Goal: Information Seeking & Learning: Learn about a topic

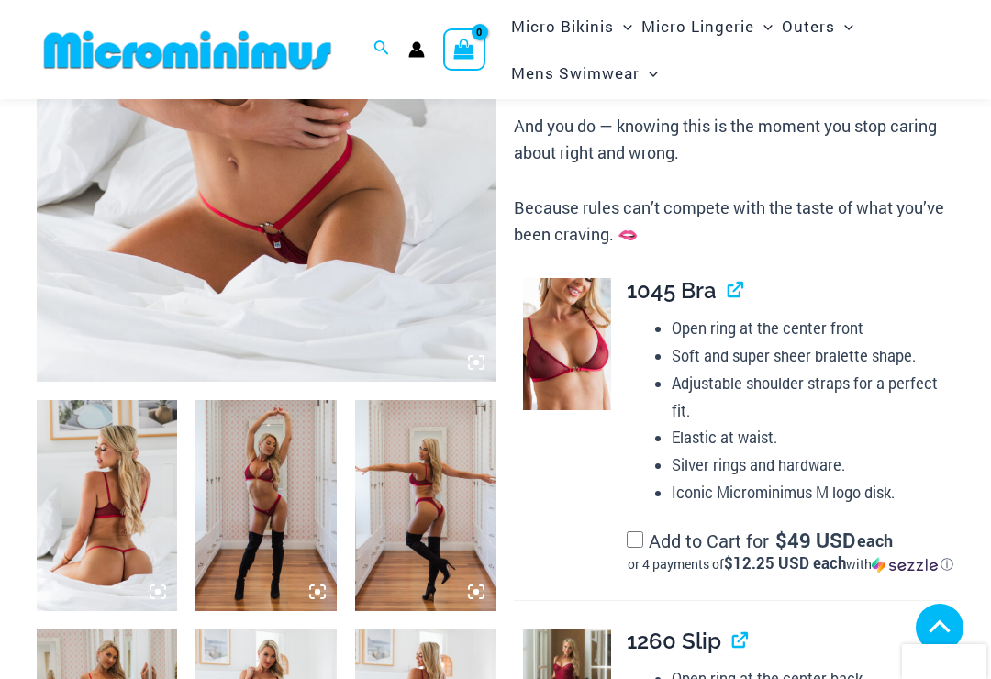
scroll to position [467, 0]
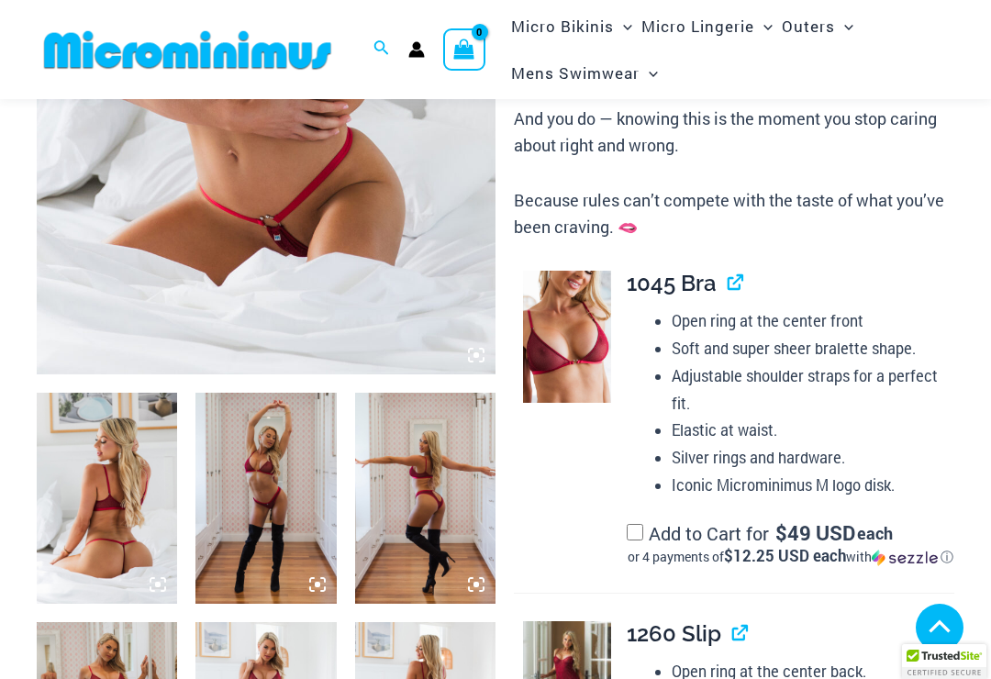
click at [105, 469] on img at bounding box center [107, 498] width 140 height 211
click at [108, 466] on img at bounding box center [107, 498] width 140 height 211
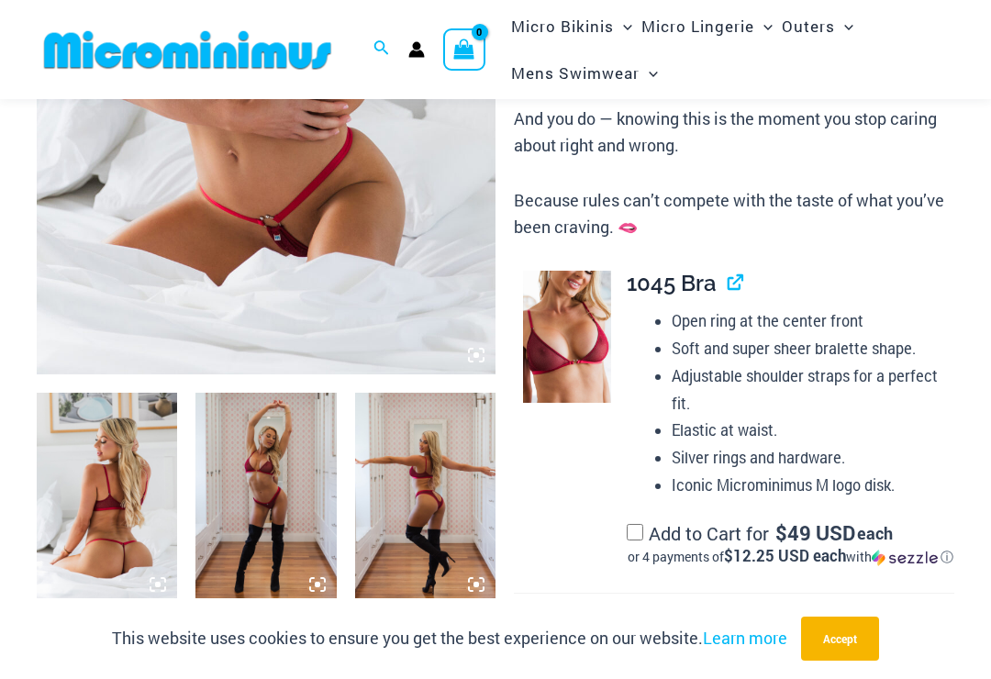
click at [106, 256] on img at bounding box center [266, 30] width 459 height 688
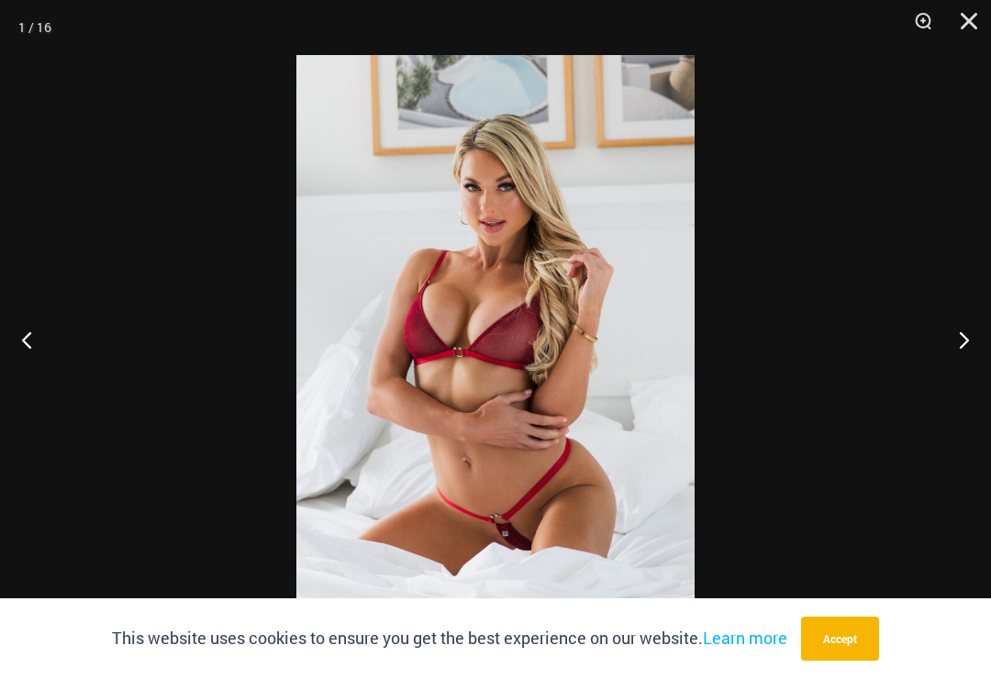
click at [968, 346] on button "Next" at bounding box center [956, 340] width 69 height 92
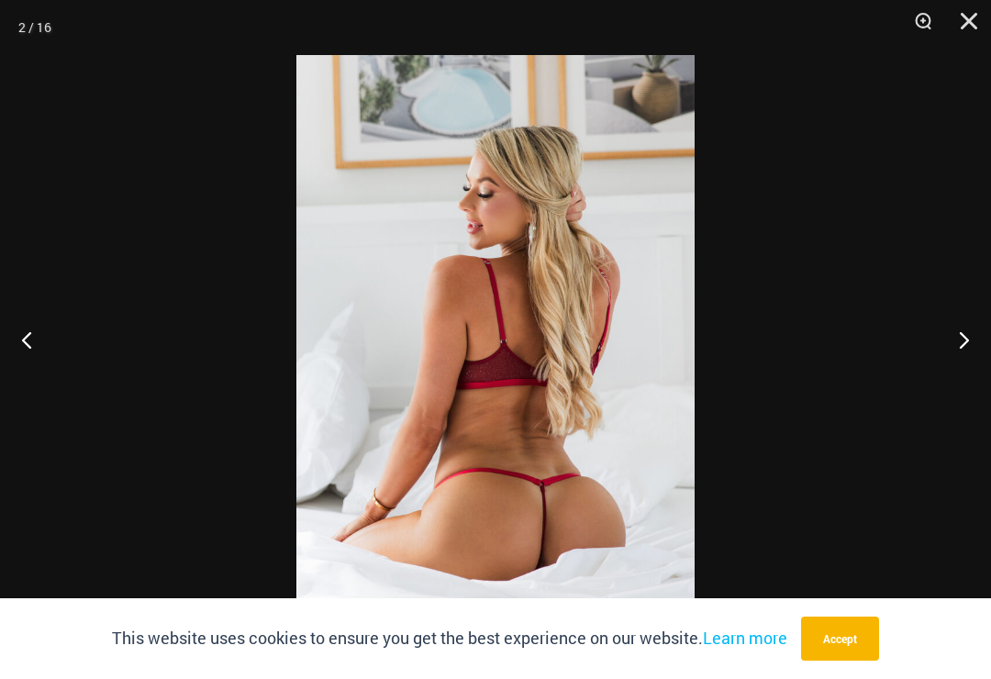
click at [962, 349] on button "Next" at bounding box center [956, 340] width 69 height 92
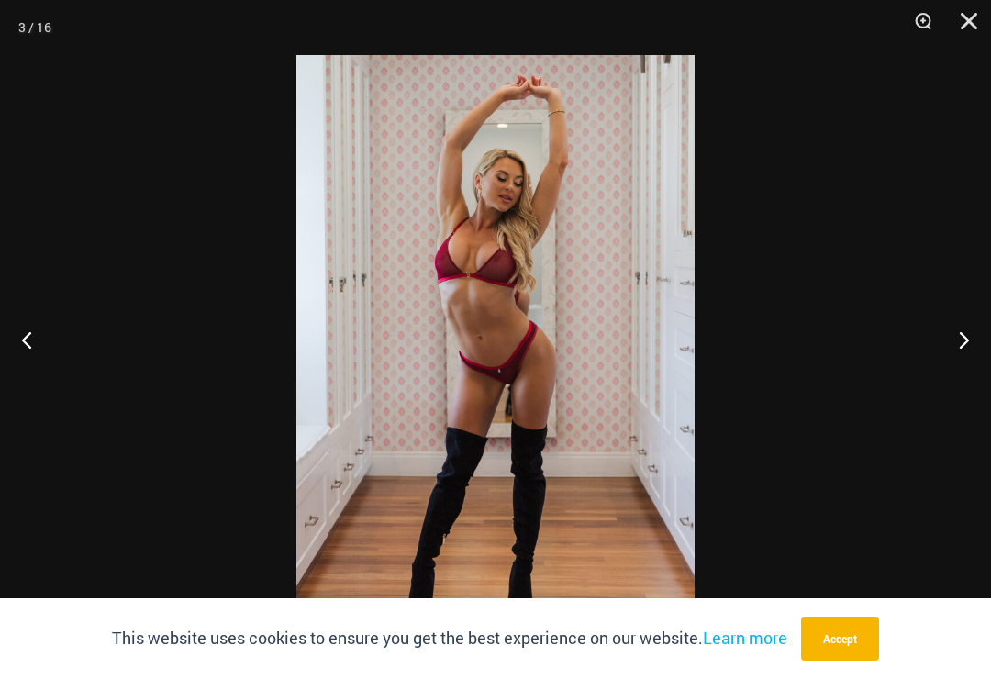
click at [970, 346] on button "Next" at bounding box center [956, 340] width 69 height 92
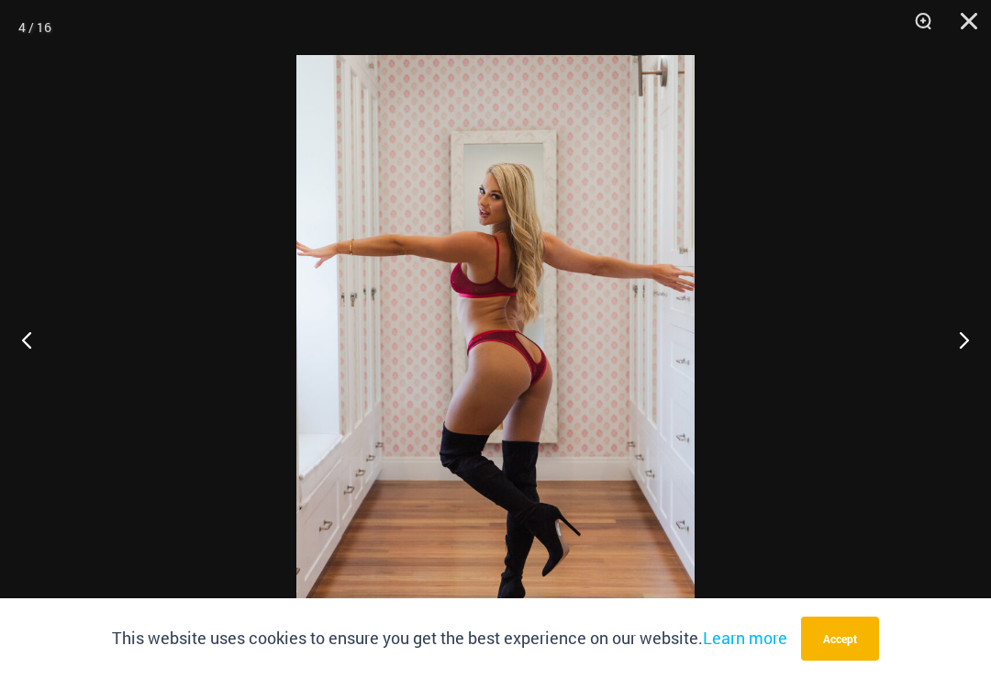
click at [959, 352] on button "Next" at bounding box center [956, 340] width 69 height 92
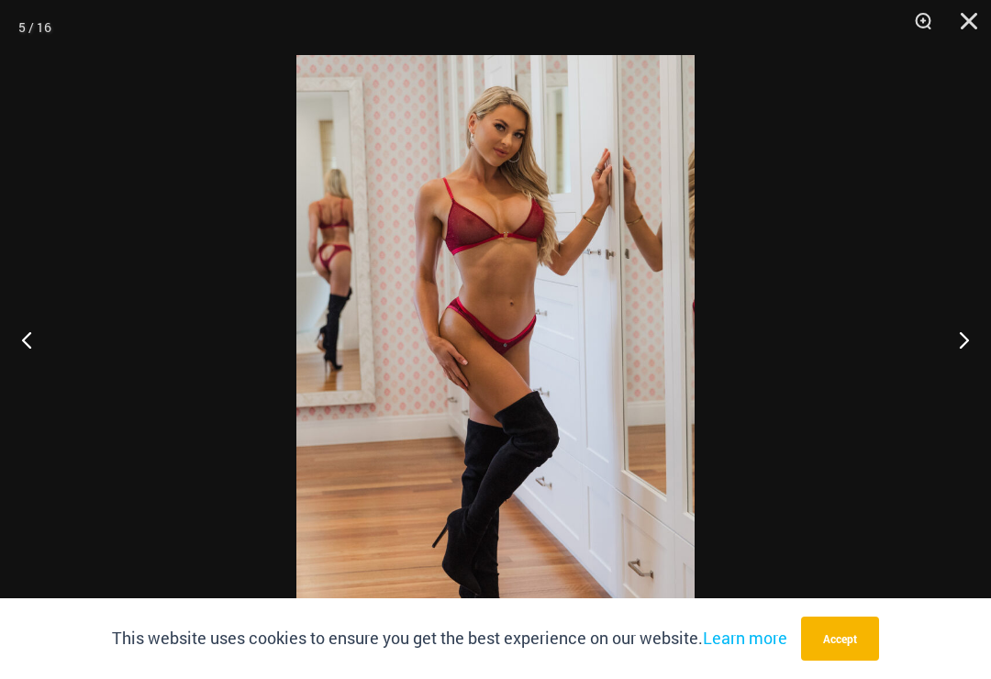
click at [958, 348] on button "Next" at bounding box center [956, 340] width 69 height 92
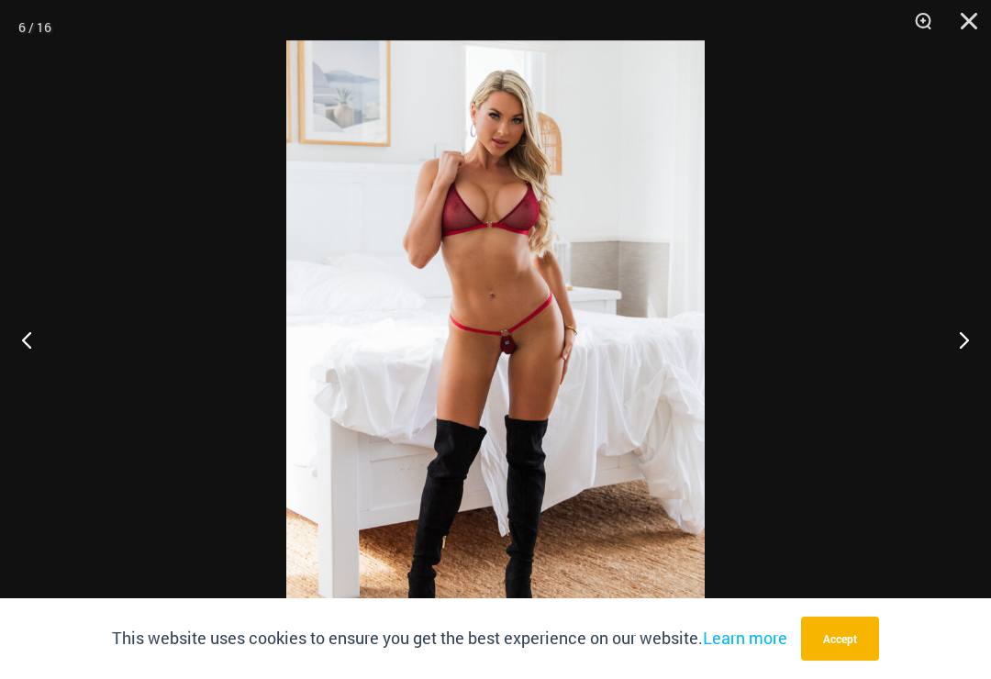
click at [955, 361] on button "Next" at bounding box center [956, 340] width 69 height 92
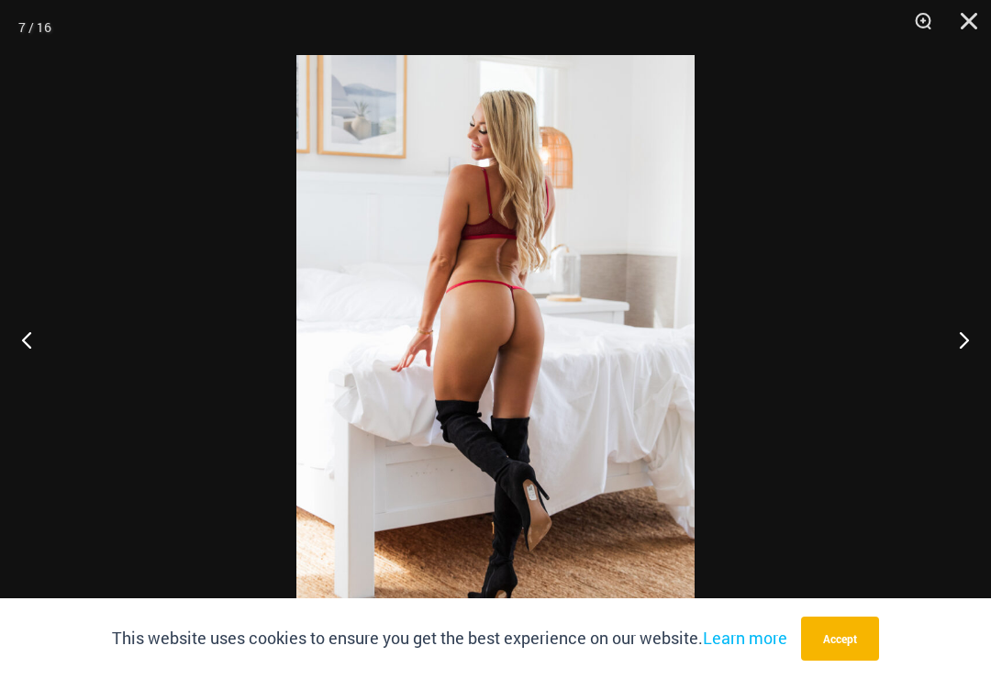
click at [969, 354] on button "Next" at bounding box center [956, 340] width 69 height 92
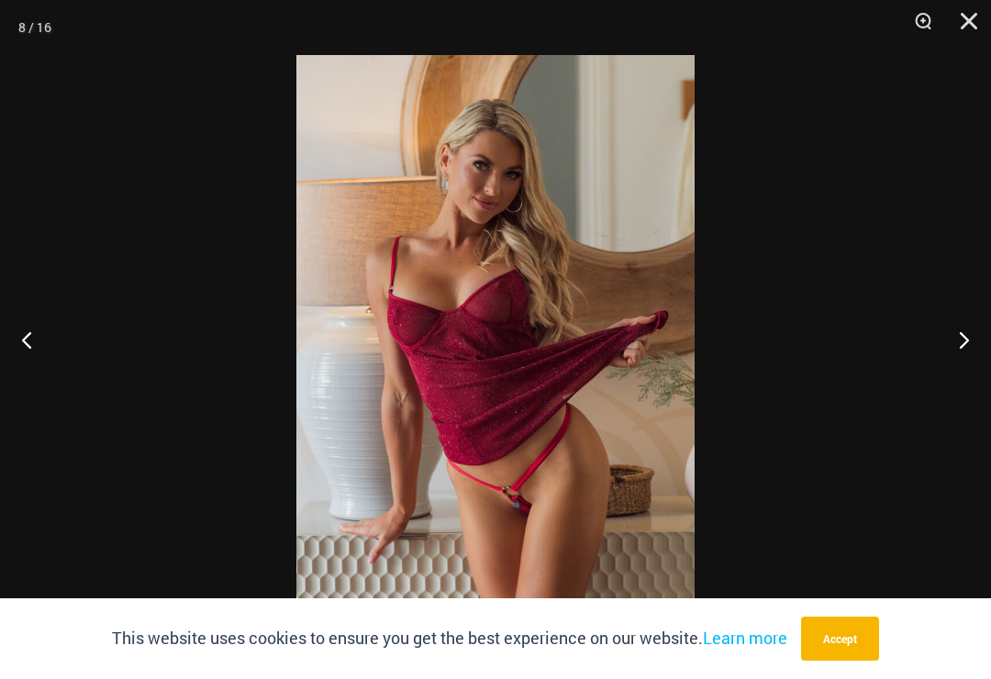
click at [971, 352] on button "Next" at bounding box center [956, 340] width 69 height 92
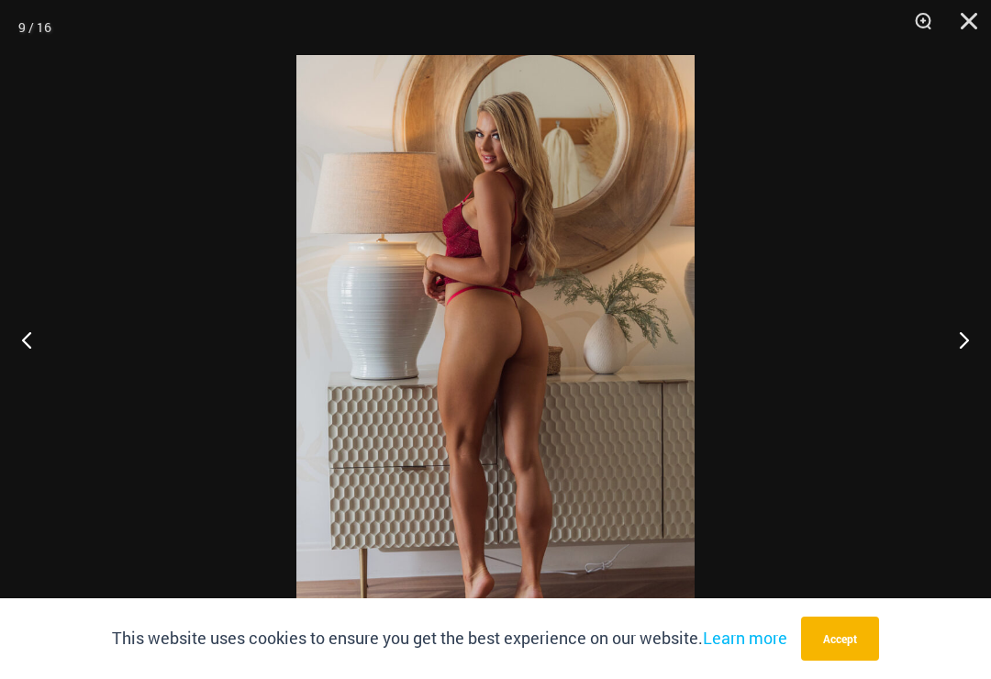
click at [972, 351] on button "Next" at bounding box center [956, 340] width 69 height 92
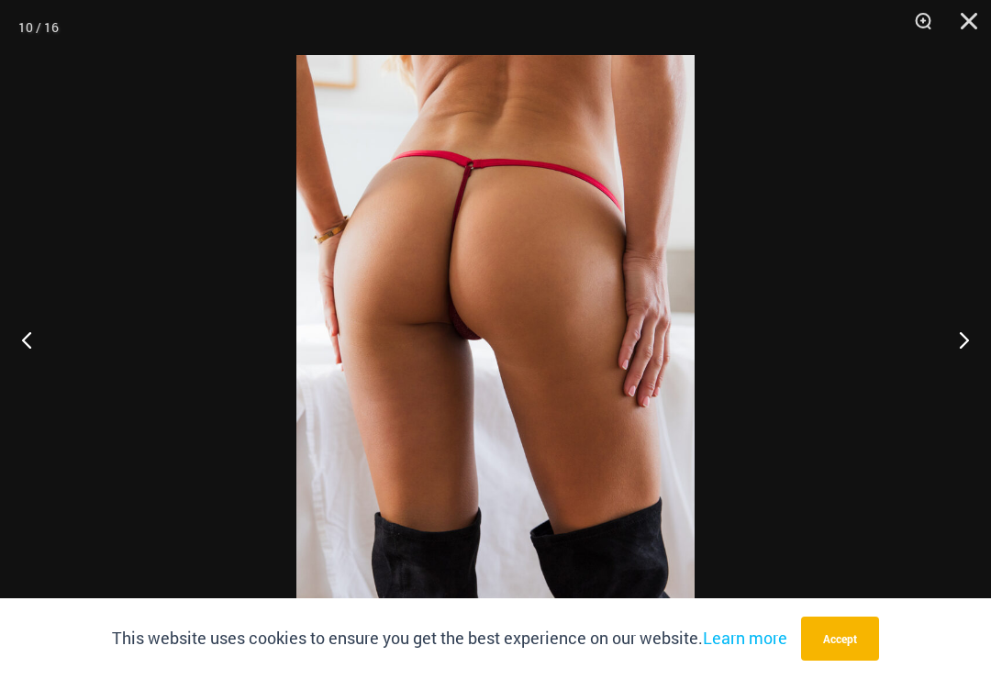
click at [973, 357] on button "Next" at bounding box center [956, 340] width 69 height 92
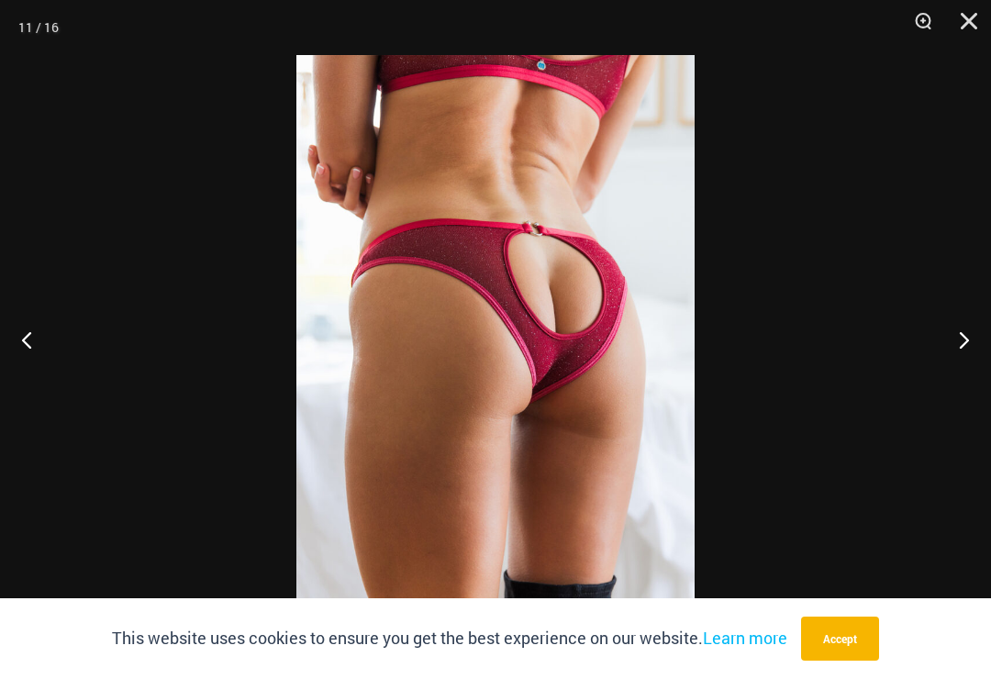
click at [972, 361] on button "Next" at bounding box center [956, 340] width 69 height 92
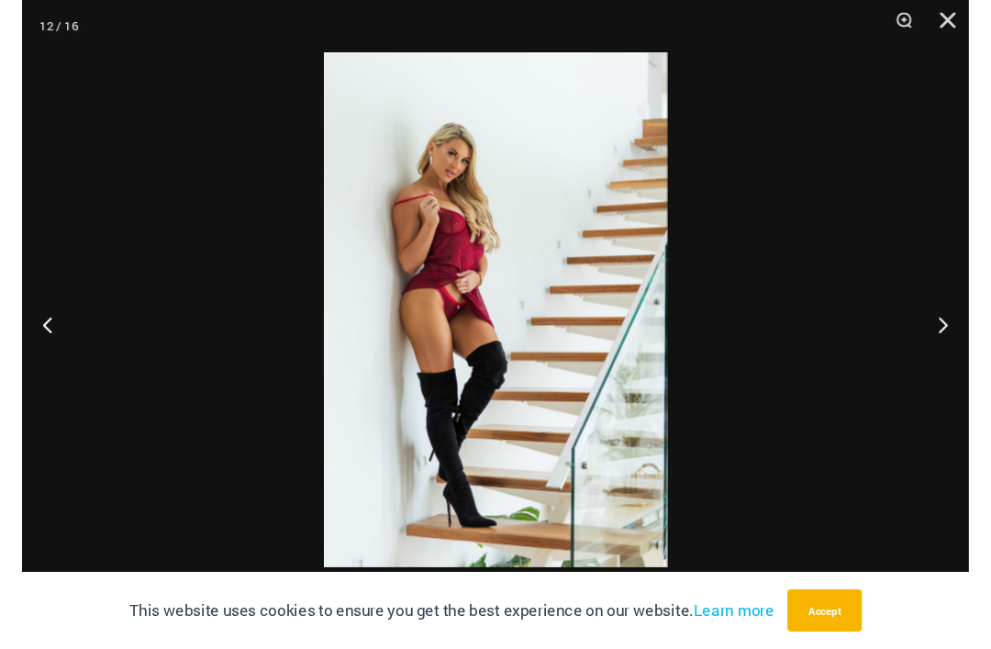
scroll to position [511, 0]
